Goal: Information Seeking & Learning: Learn about a topic

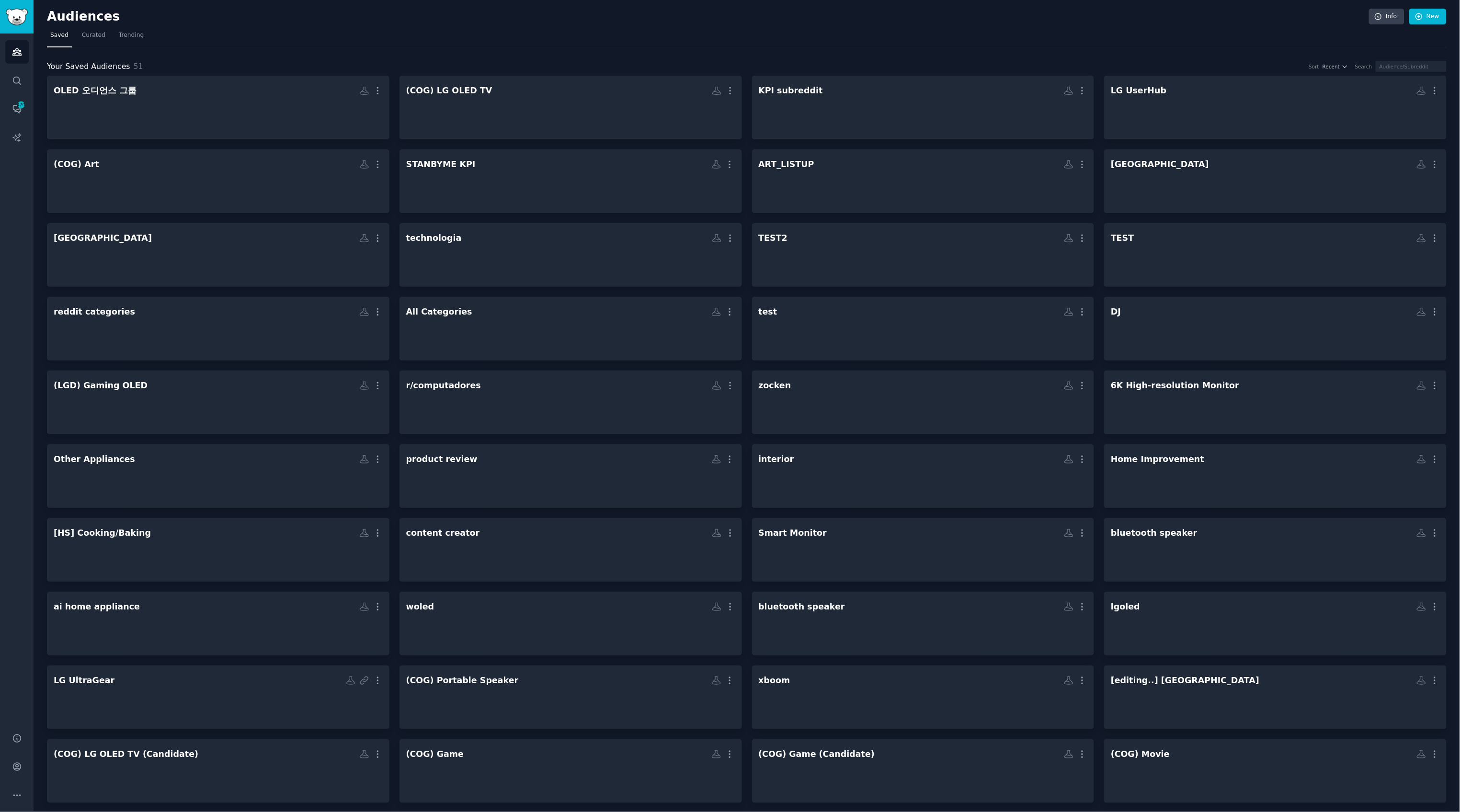
click at [807, 44] on nav "Saved Curated Trending" at bounding box center [747, 37] width 1400 height 20
click at [19, 82] on icon "Sidebar" at bounding box center [17, 81] width 10 height 10
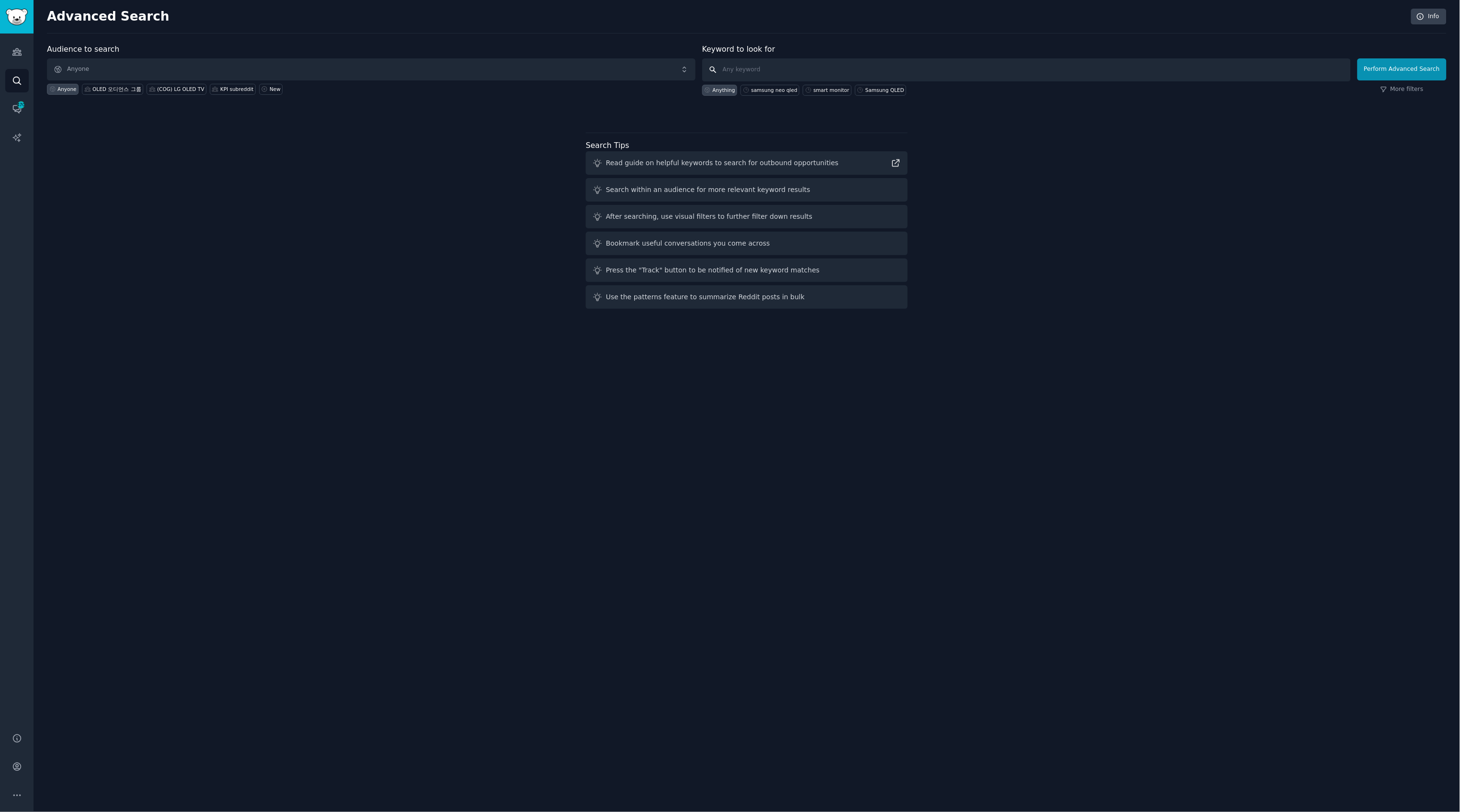
click at [776, 70] on input "text" at bounding box center [1026, 70] width 648 height 23
type input "oled tv"
click button "Perform Advanced Search" at bounding box center [1402, 69] width 89 height 22
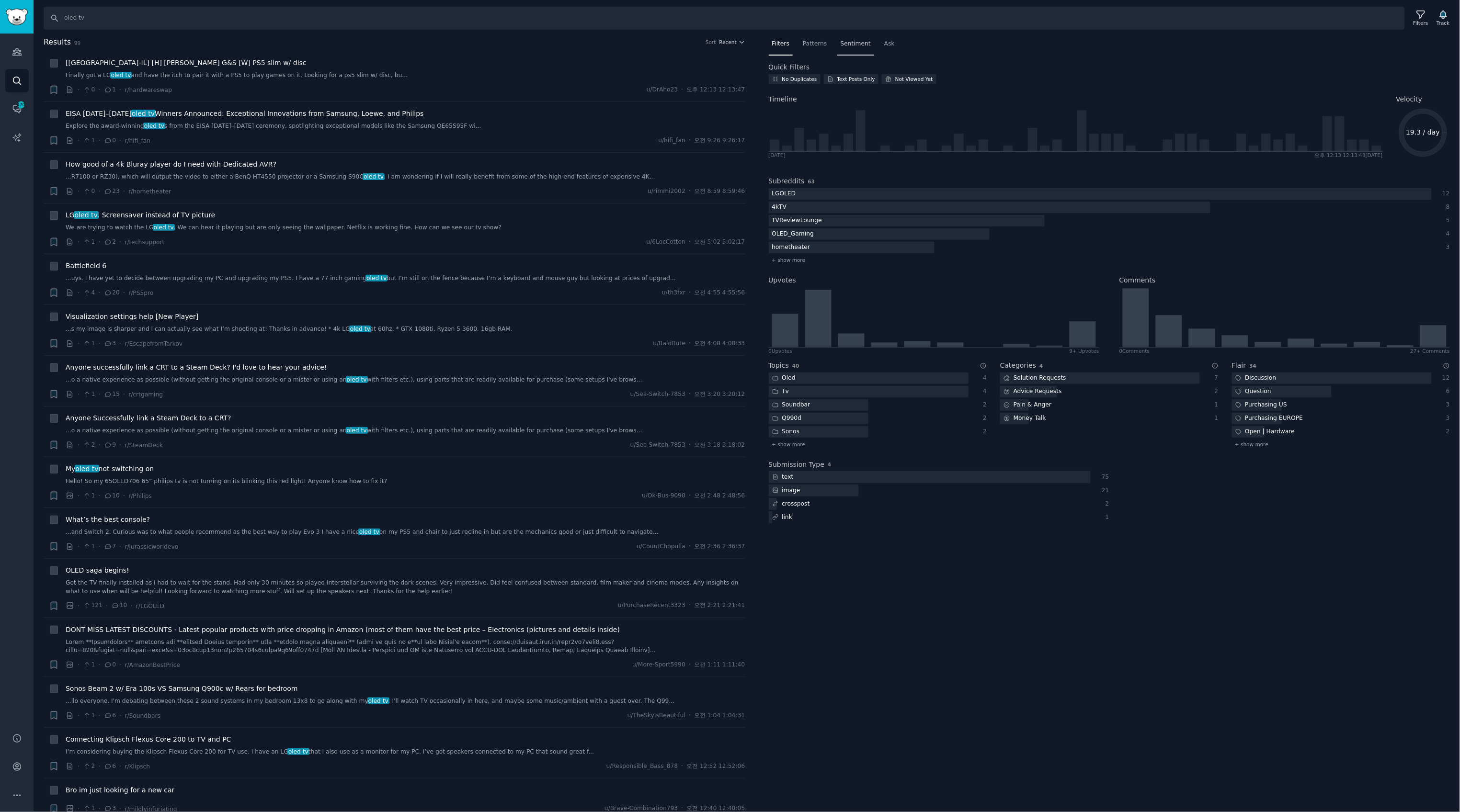
click at [855, 39] on div "Sentiment" at bounding box center [855, 46] width 37 height 20
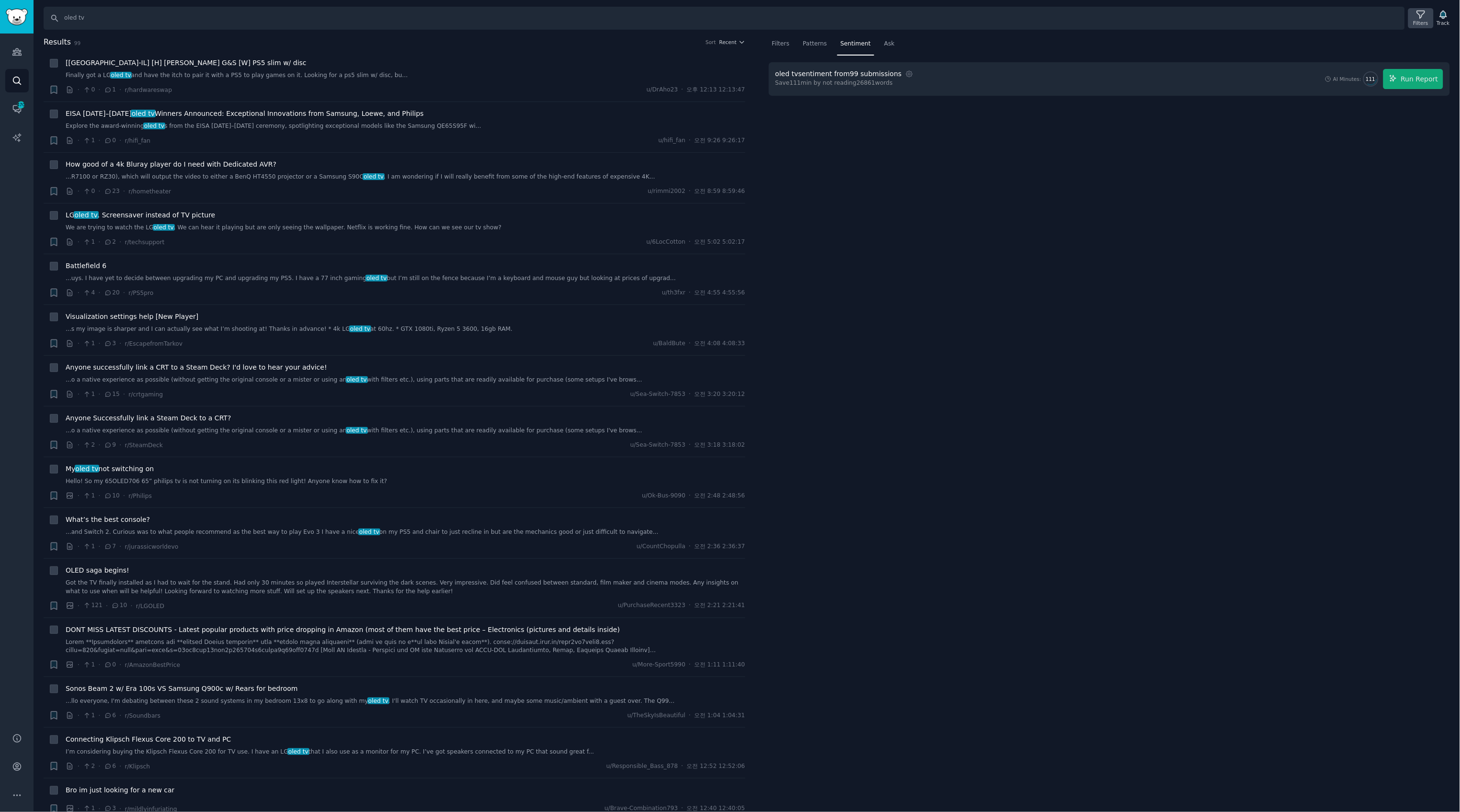
click at [1425, 13] on icon at bounding box center [1421, 15] width 10 height 10
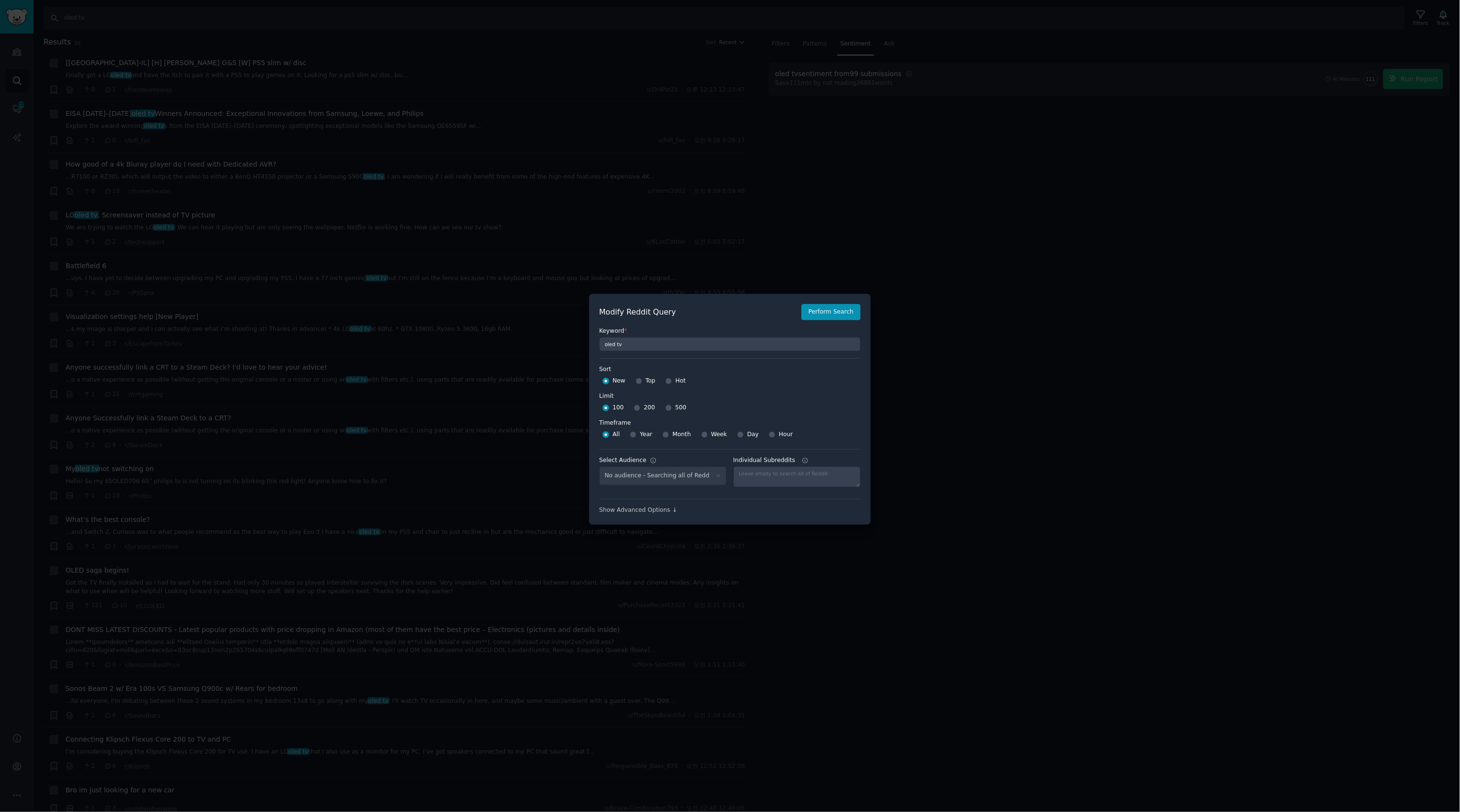
click at [639, 385] on div at bounding box center [639, 381] width 7 height 8
click at [641, 381] on div "Top" at bounding box center [646, 381] width 20 height 15
click at [639, 382] on input "Top" at bounding box center [639, 381] width 7 height 7
radio input "true"
click at [665, 405] on input "500" at bounding box center [669, 408] width 7 height 7
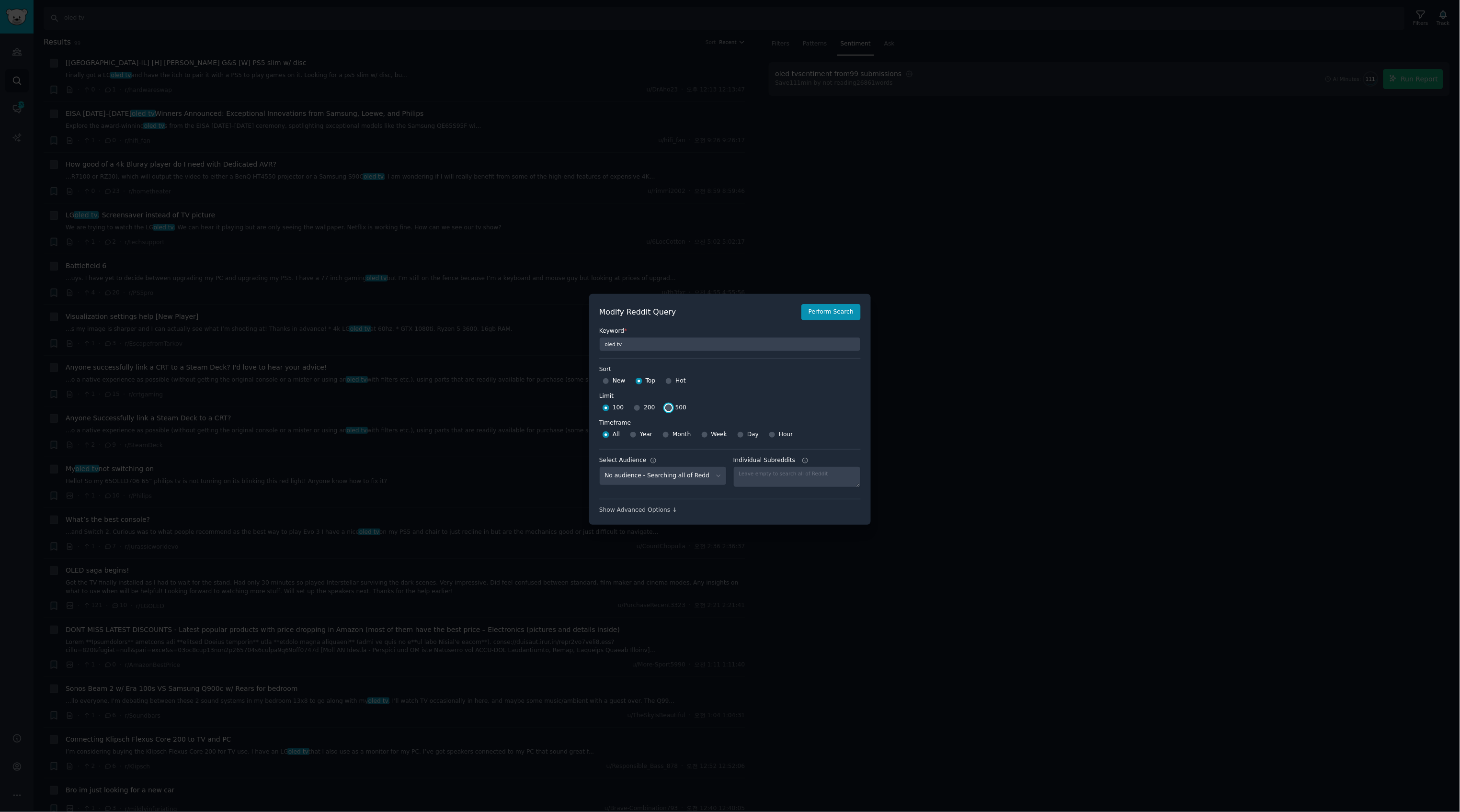
radio input "true"
click at [821, 311] on button "Perform Search" at bounding box center [831, 312] width 60 height 16
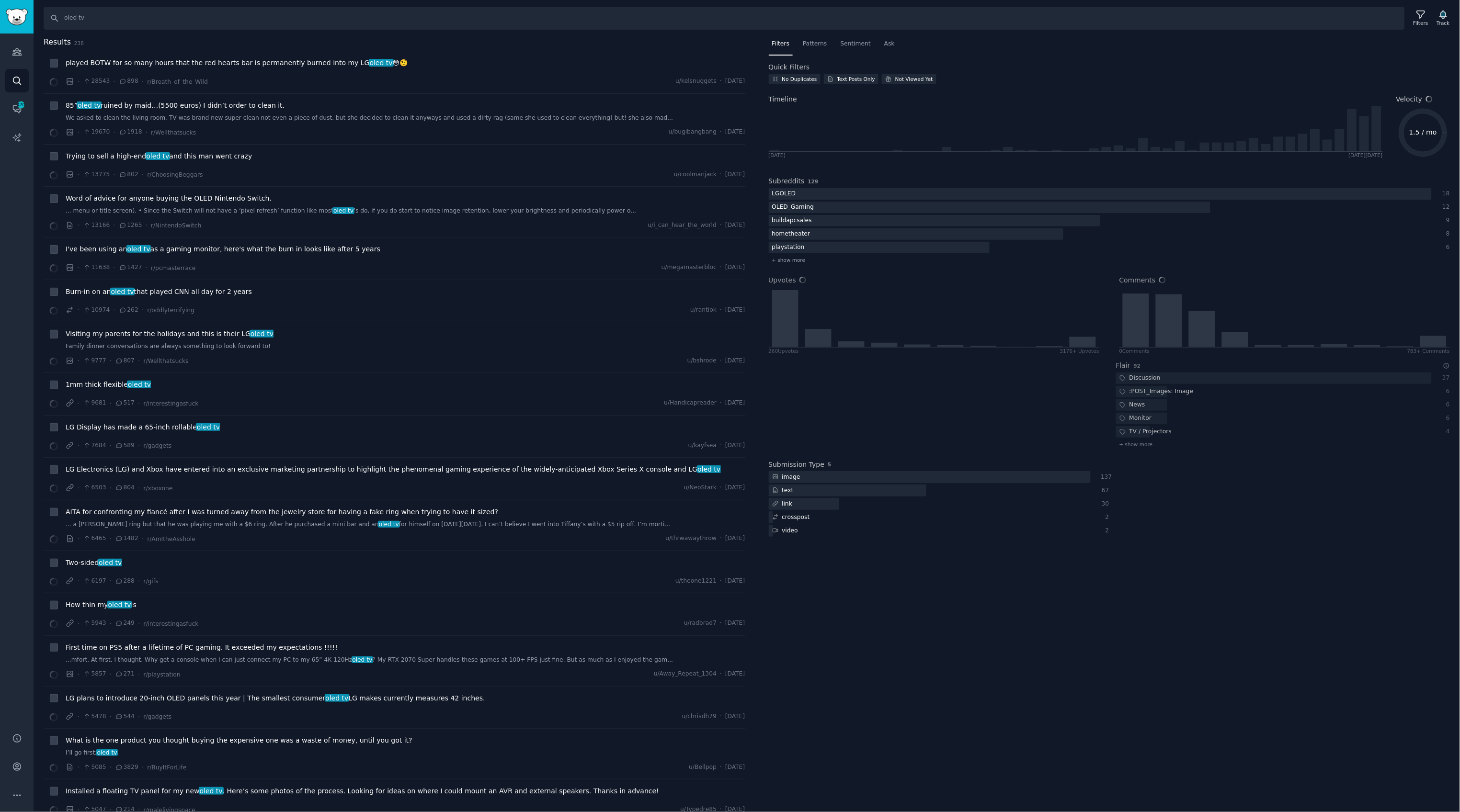
click at [849, 47] on span "Sentiment" at bounding box center [855, 44] width 30 height 8
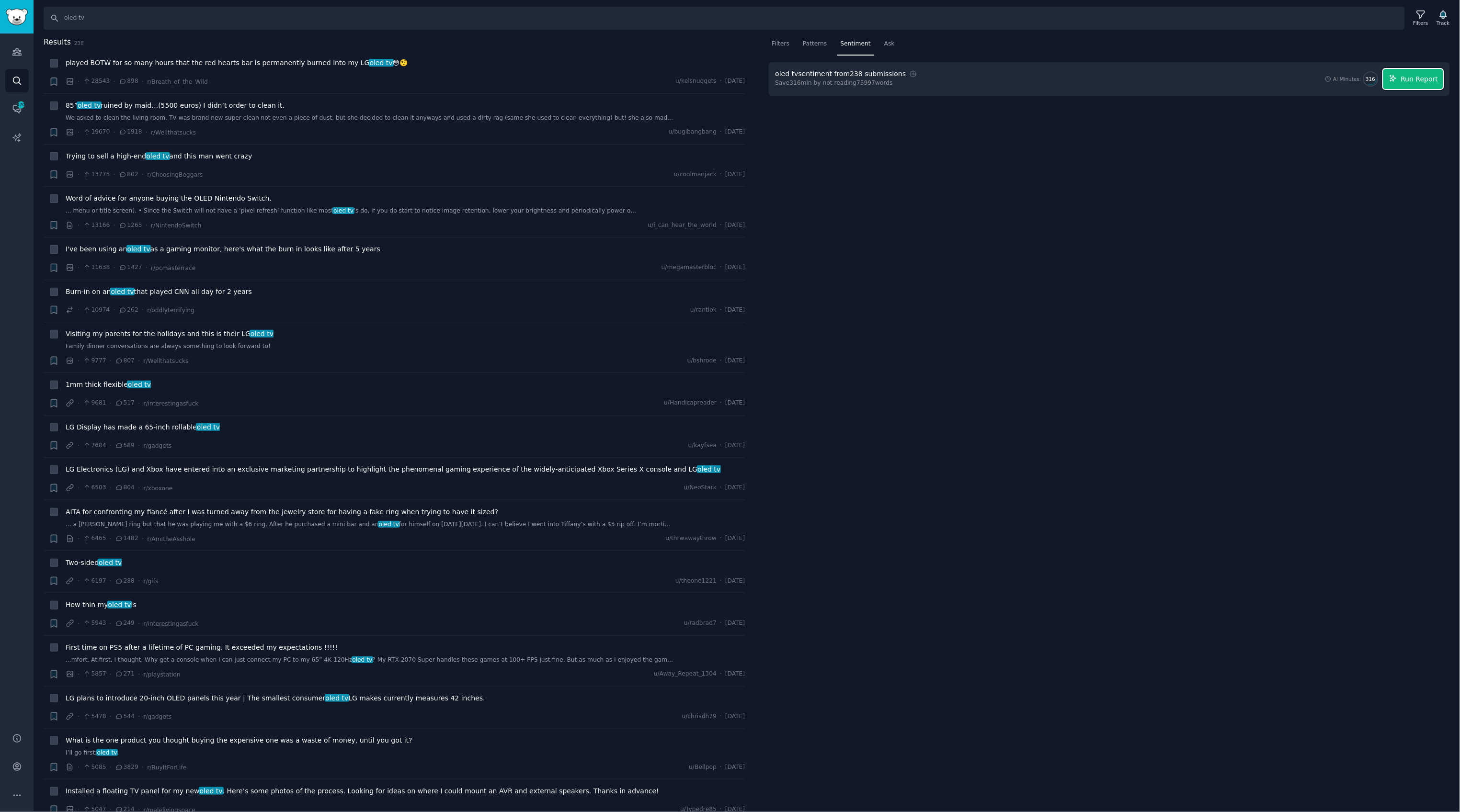
click at [1419, 76] on span "Run Report" at bounding box center [1420, 79] width 37 height 10
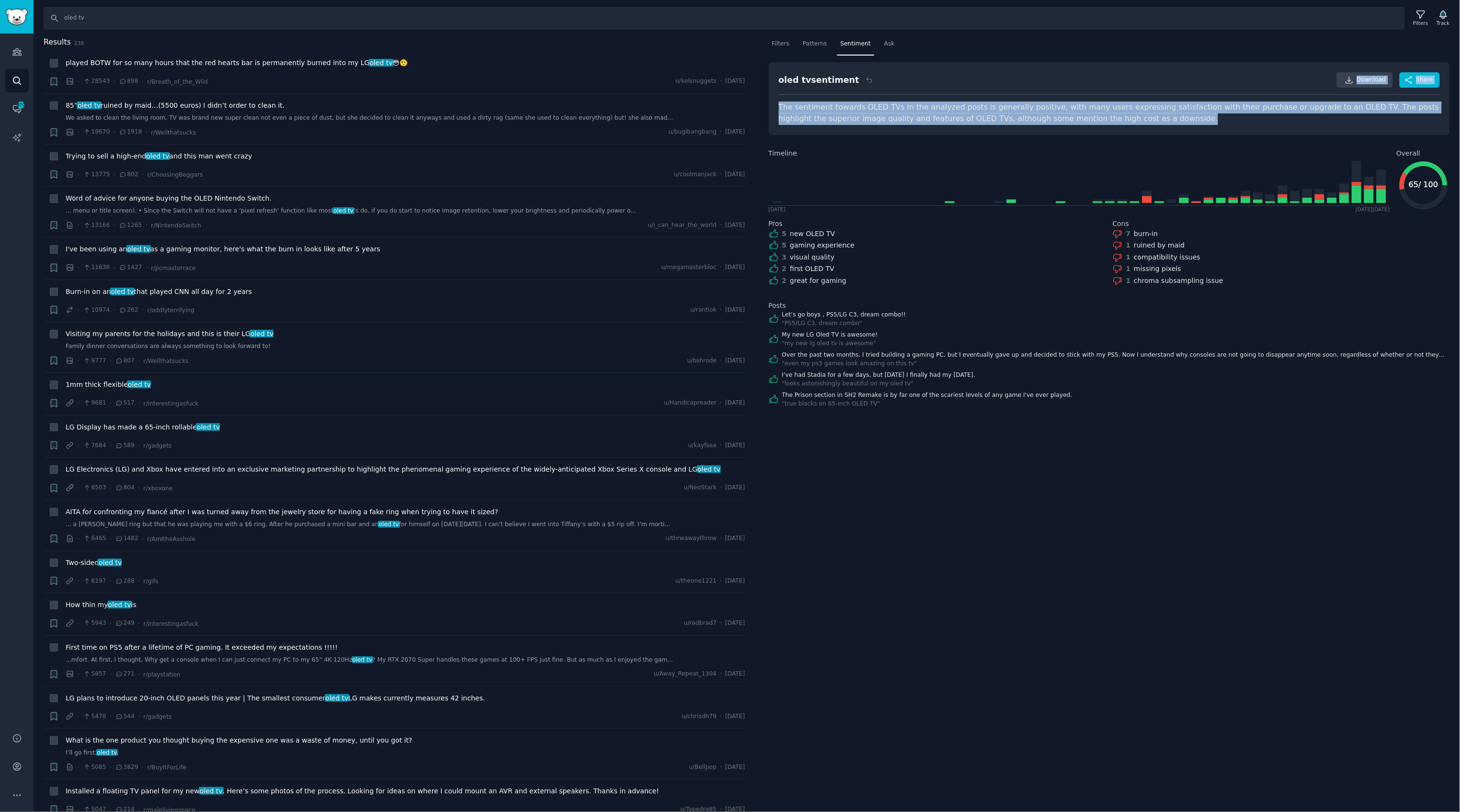
drag, startPoint x: 1042, startPoint y: 93, endPoint x: 1148, endPoint y: 125, distance: 110.7
click at [1148, 125] on div "oled tv sentiment Download Share The sentiment towards OLED TVs in the analyzed…" at bounding box center [1109, 99] width 682 height 73
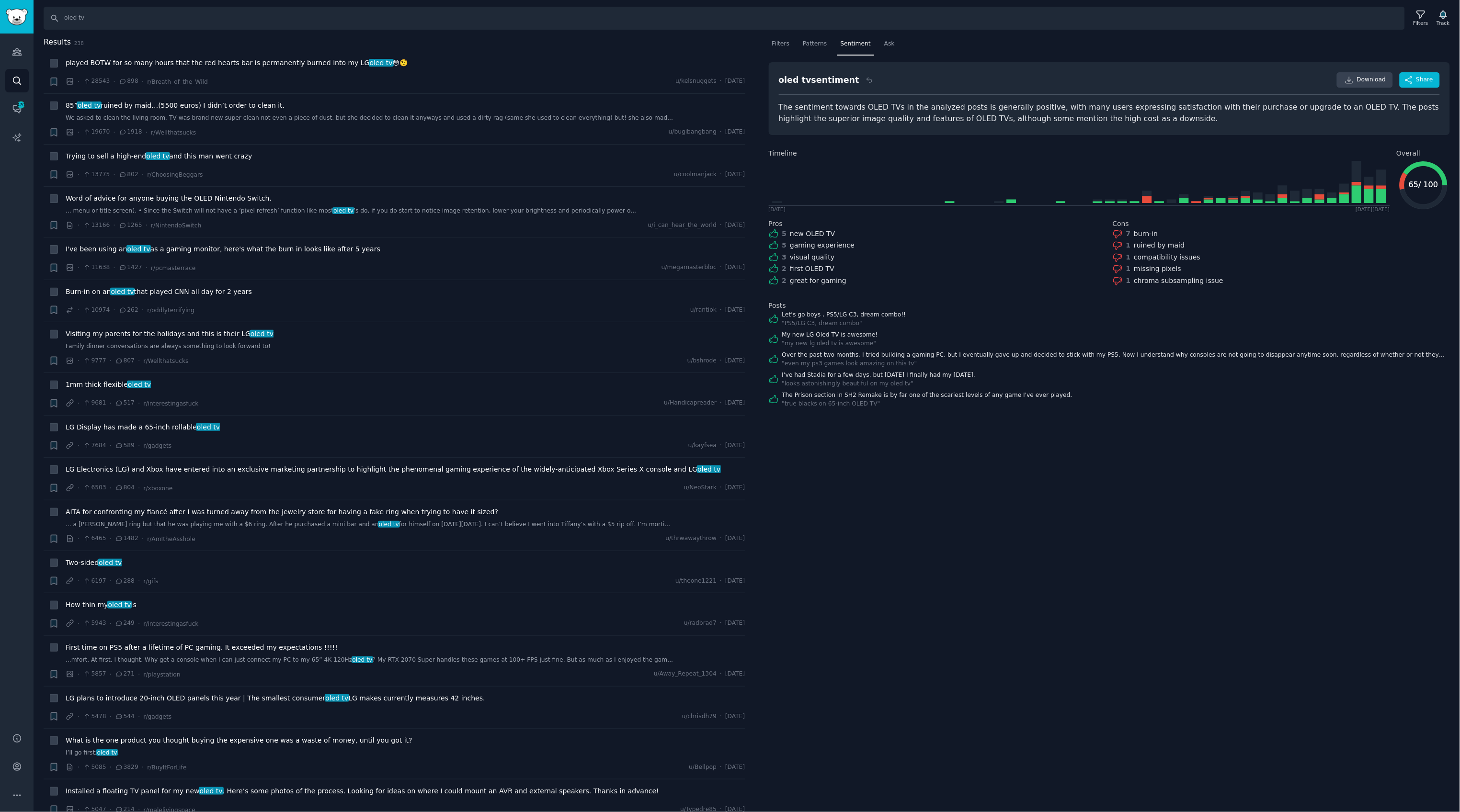
click at [1148, 125] on div "oled tv sentiment Download Share The sentiment towards OLED TVs in the analyzed…" at bounding box center [1109, 99] width 682 height 73
click at [956, 80] on div "oled tv sentiment Download Share" at bounding box center [1109, 84] width 661 height 23
